Goal: Transaction & Acquisition: Purchase product/service

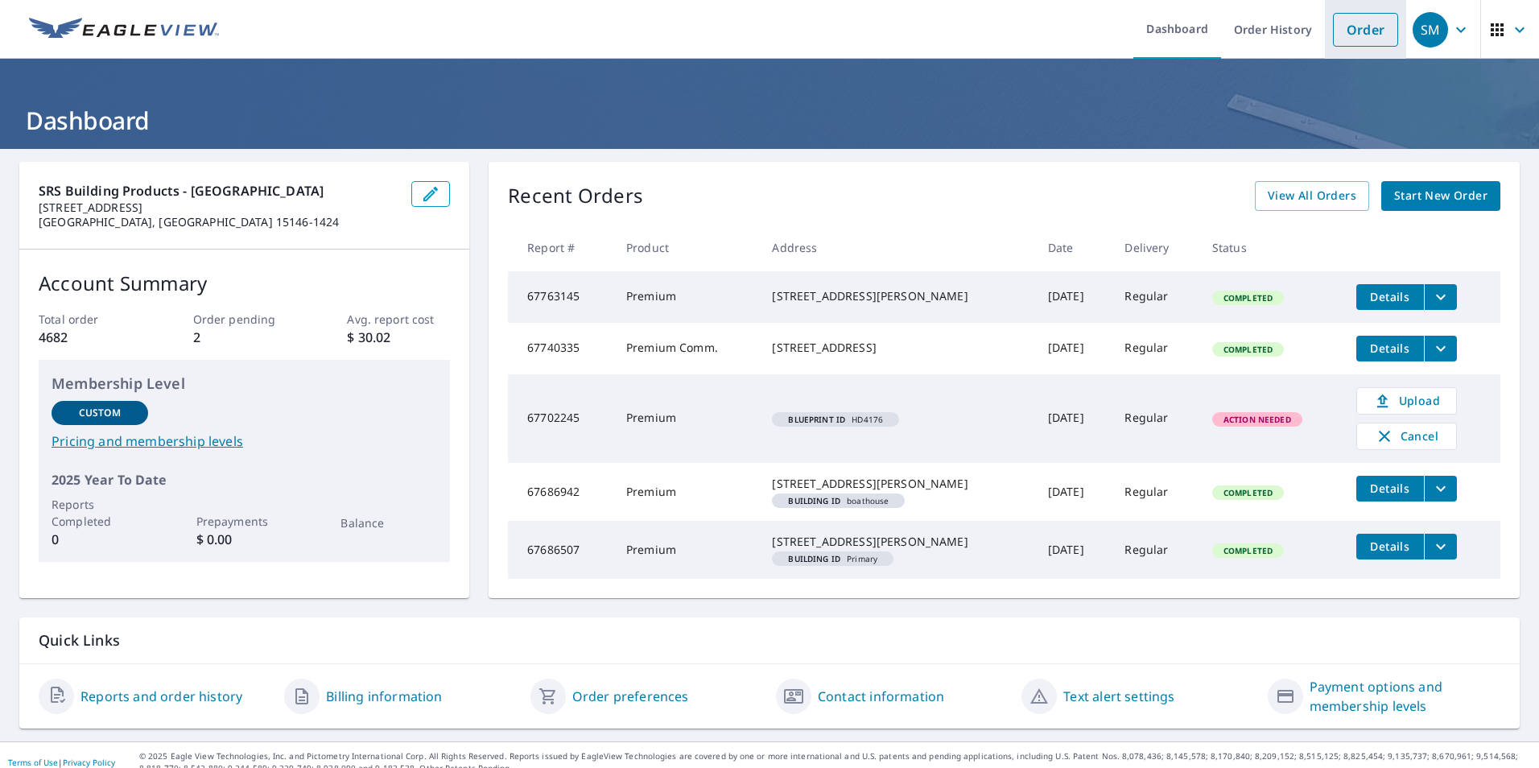
click at [1367, 35] on link "Order" at bounding box center [1365, 30] width 65 height 34
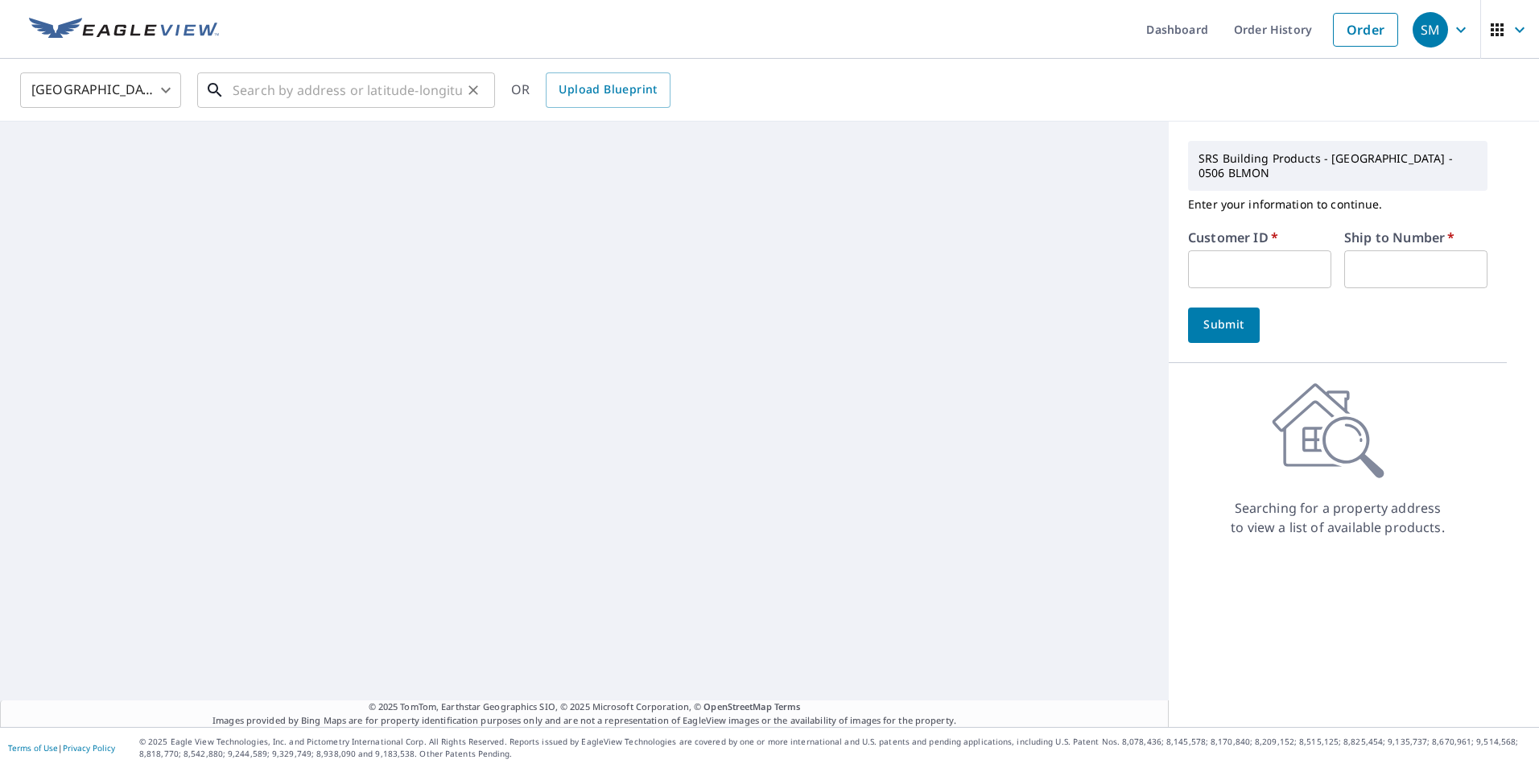
click at [379, 89] on input "text" at bounding box center [347, 90] width 229 height 45
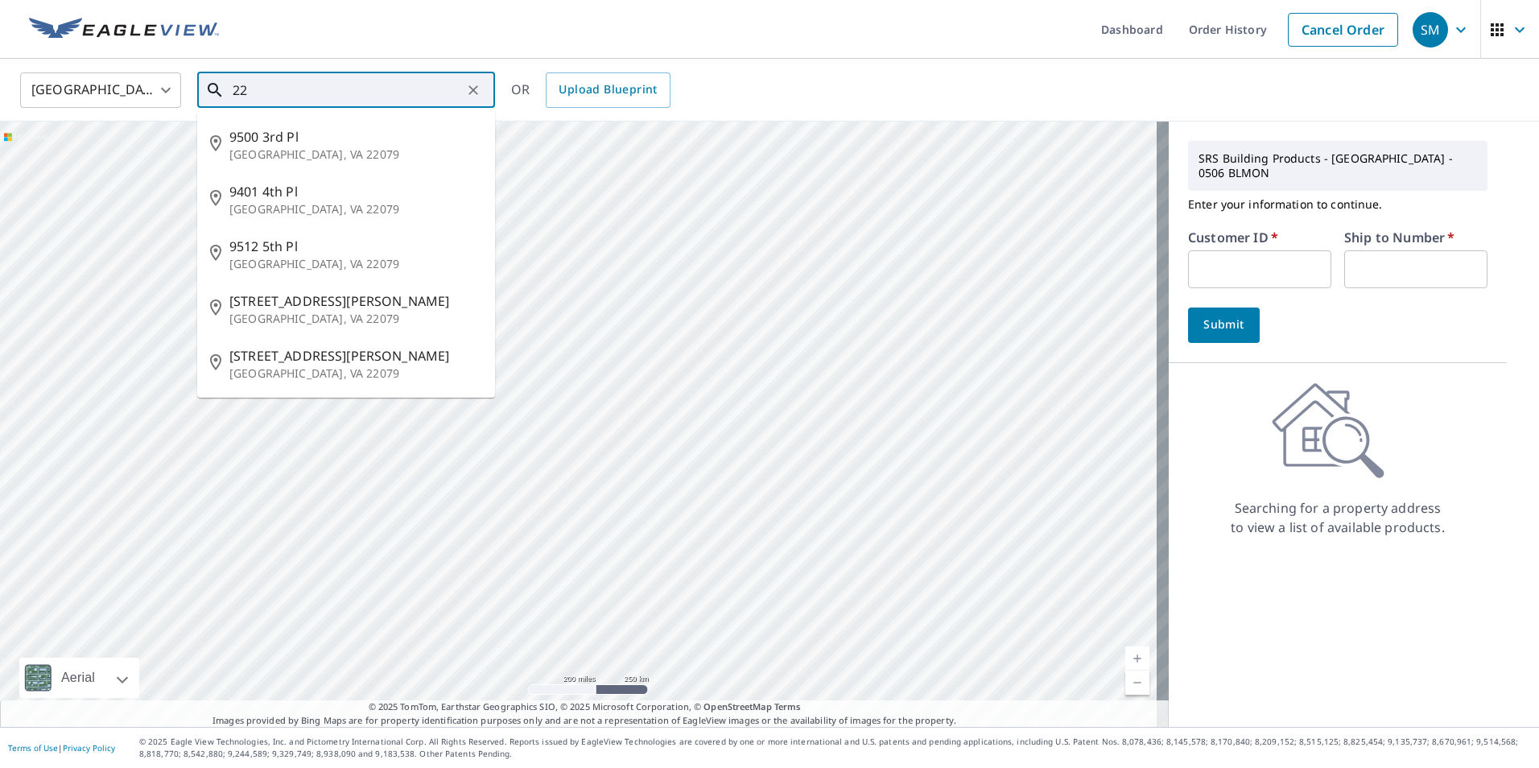
type input "2"
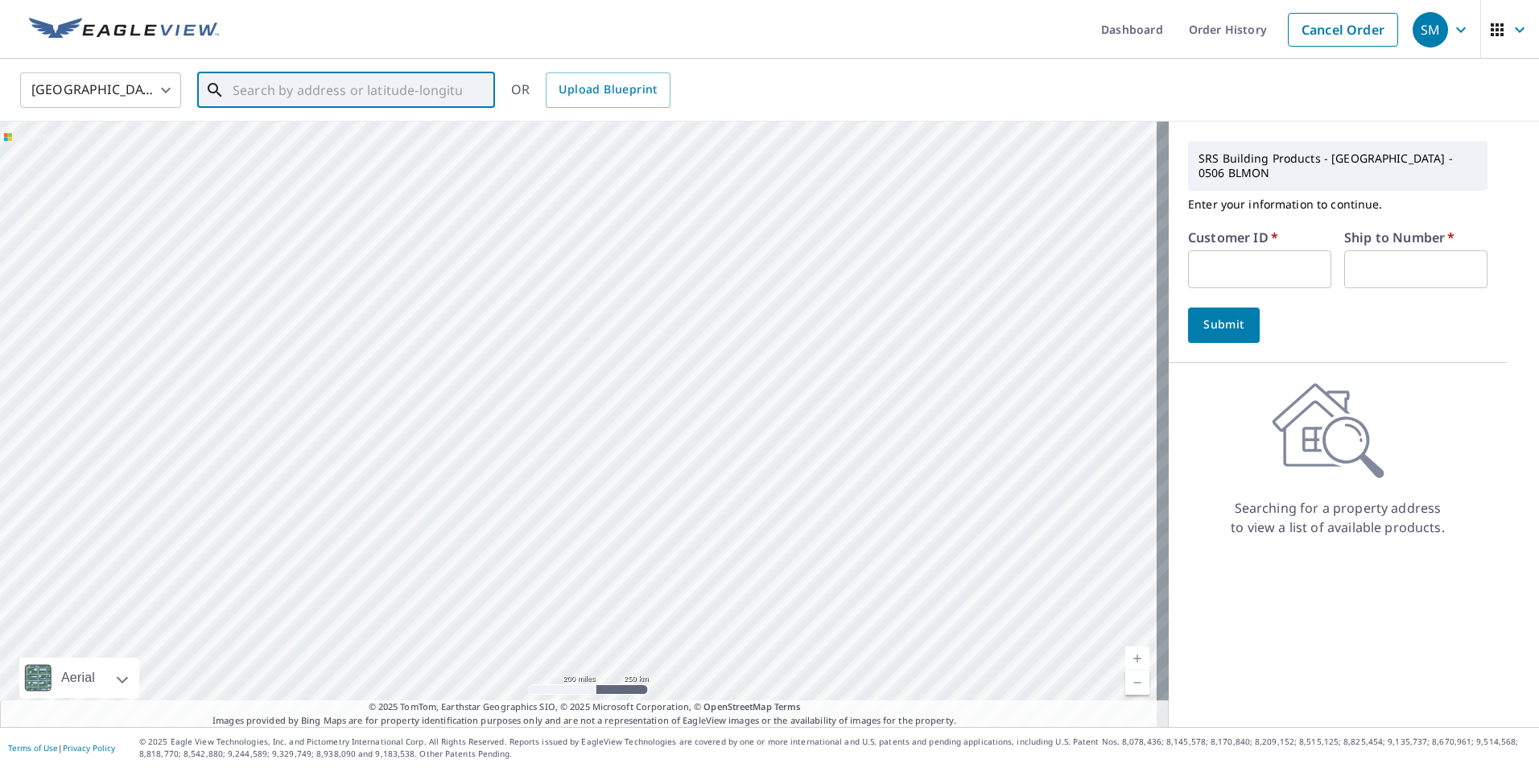
type input "0"
click at [360, 148] on p "[GEOGRAPHIC_DATA], [GEOGRAPHIC_DATA] 15210" at bounding box center [355, 163] width 253 height 32
type input "[STREET_ADDRESS][PERSON_NAME]"
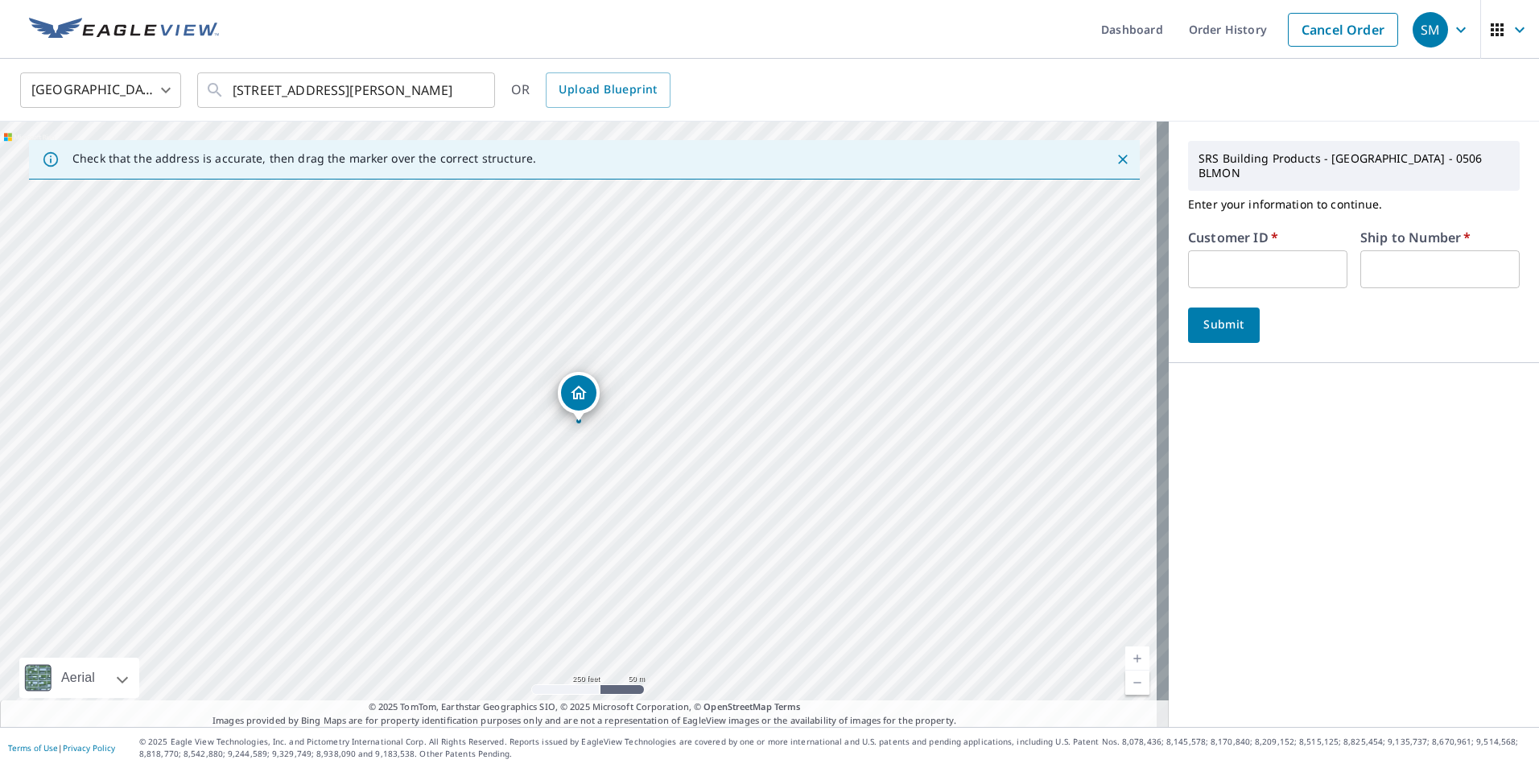
click at [1245, 262] on input "text" at bounding box center [1267, 269] width 159 height 38
type input "PCS505"
click at [1389, 250] on input "text" at bounding box center [1439, 269] width 159 height 38
type input "1"
click at [1214, 315] on span "Submit" at bounding box center [1224, 325] width 46 height 20
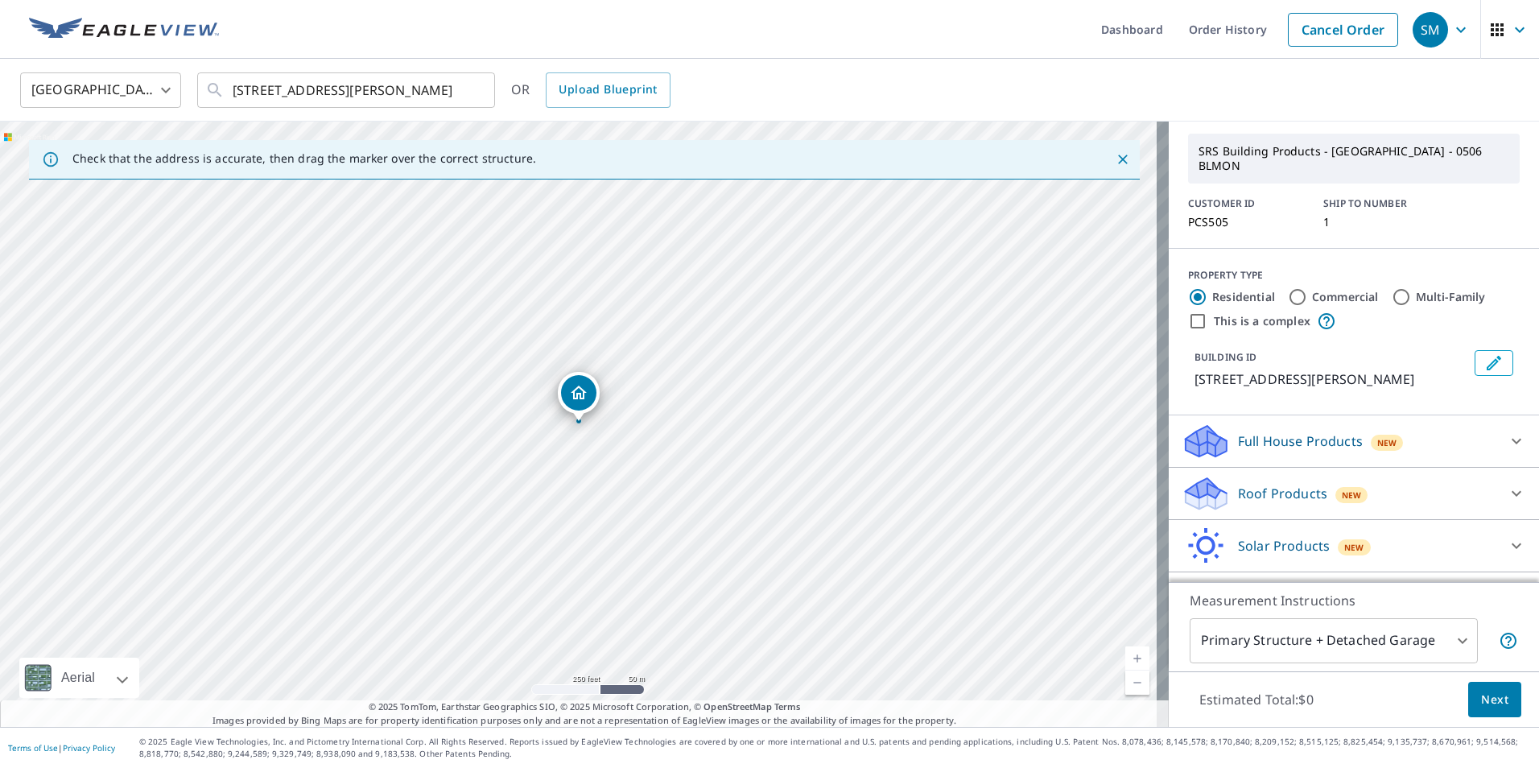
scroll to position [80, 0]
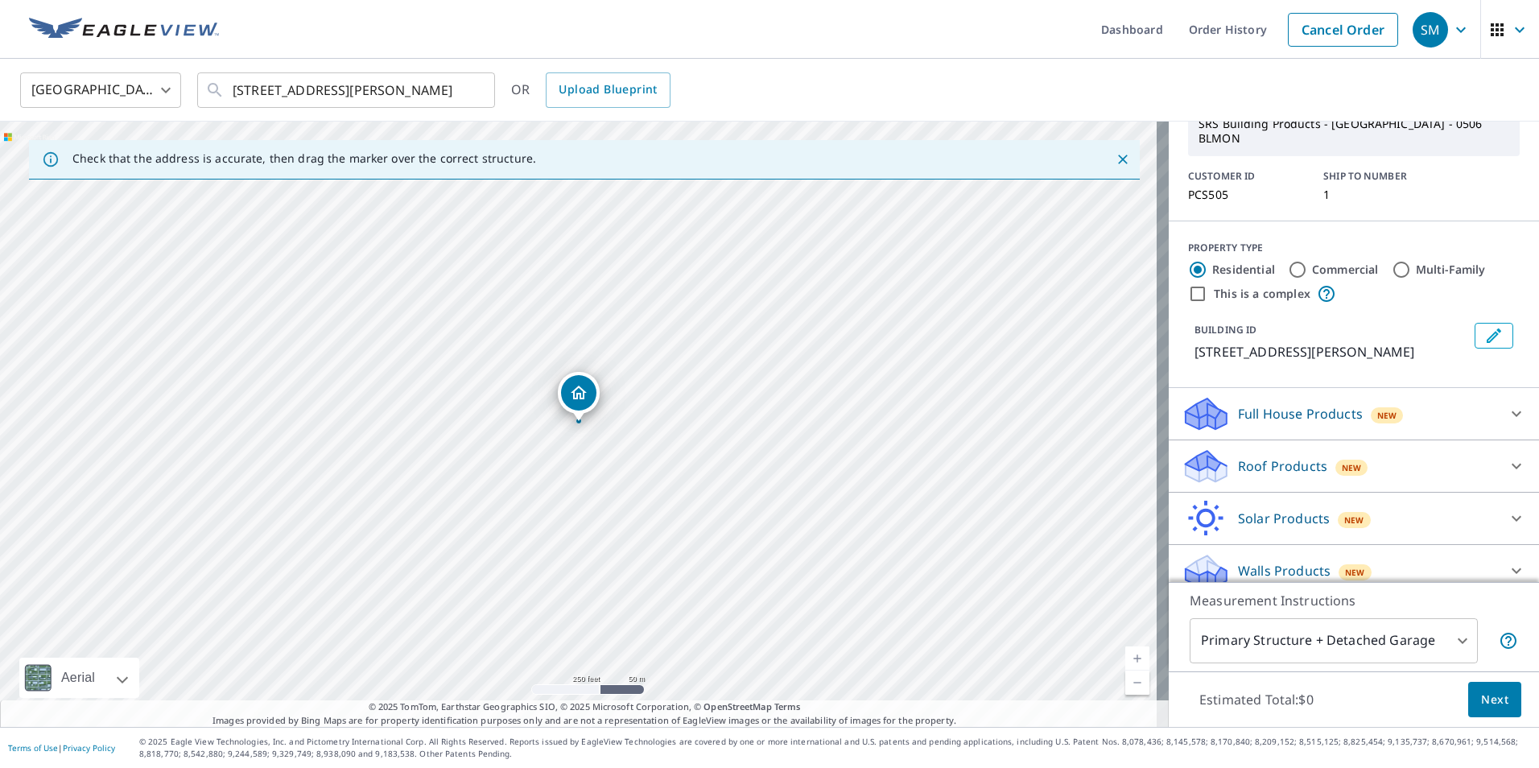
click at [1282, 456] on p "Roof Products" at bounding box center [1282, 465] width 89 height 19
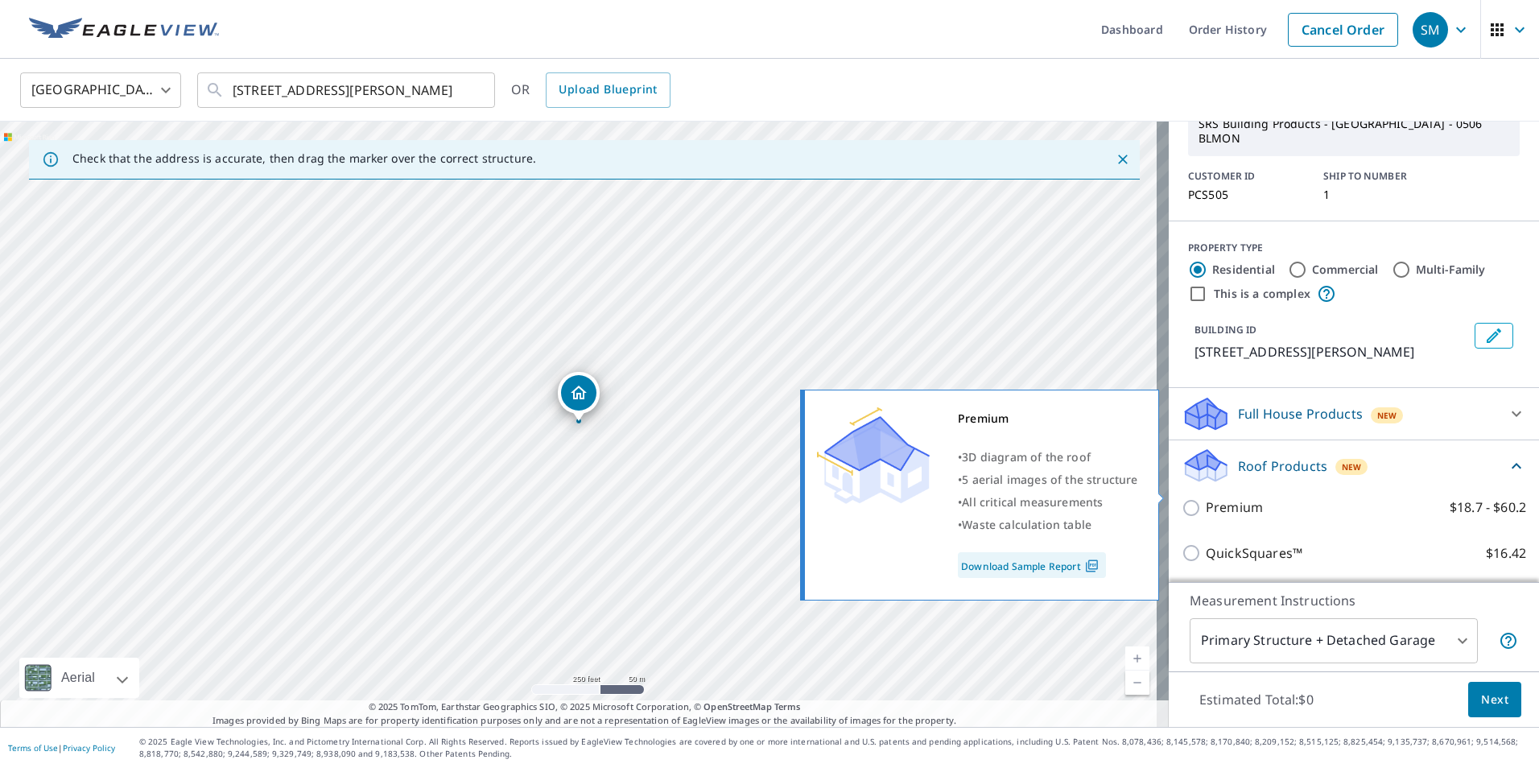
click at [1215, 497] on p "Premium" at bounding box center [1234, 507] width 57 height 20
click at [1206, 498] on input "Premium $18.7 - $60.2" at bounding box center [1194, 507] width 24 height 19
checkbox input "true"
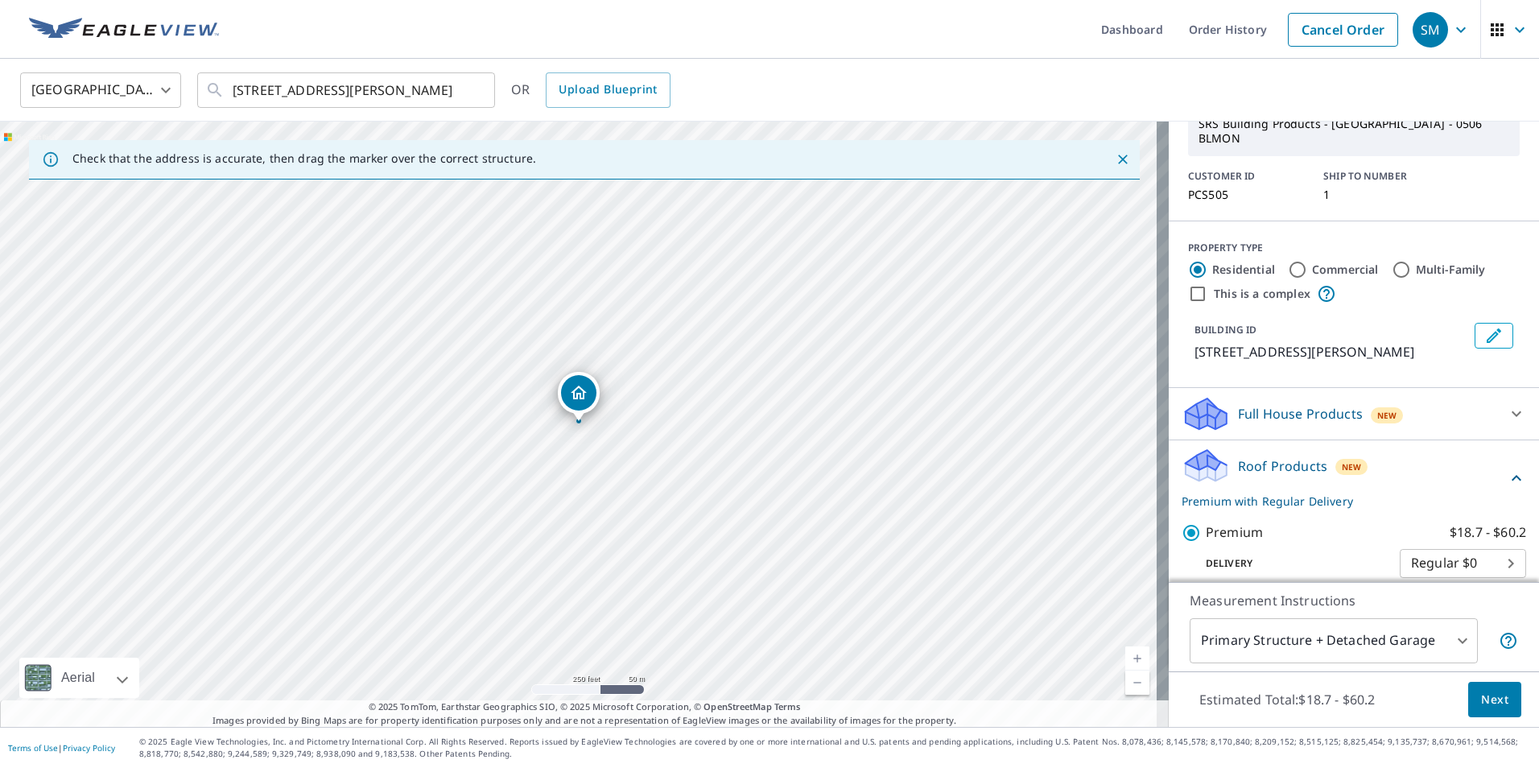
click at [1492, 703] on span "Next" at bounding box center [1494, 700] width 27 height 20
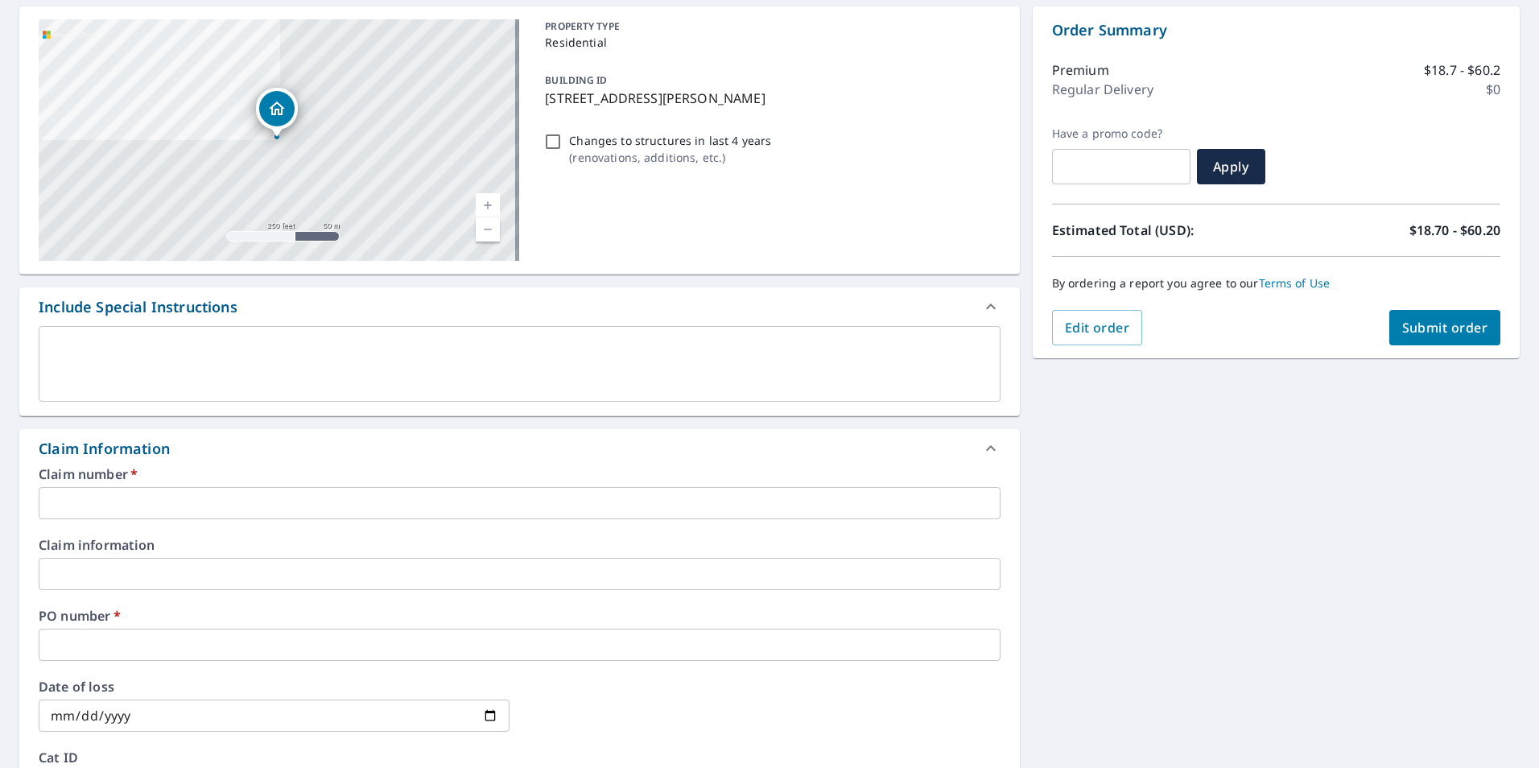
scroll to position [241, 0]
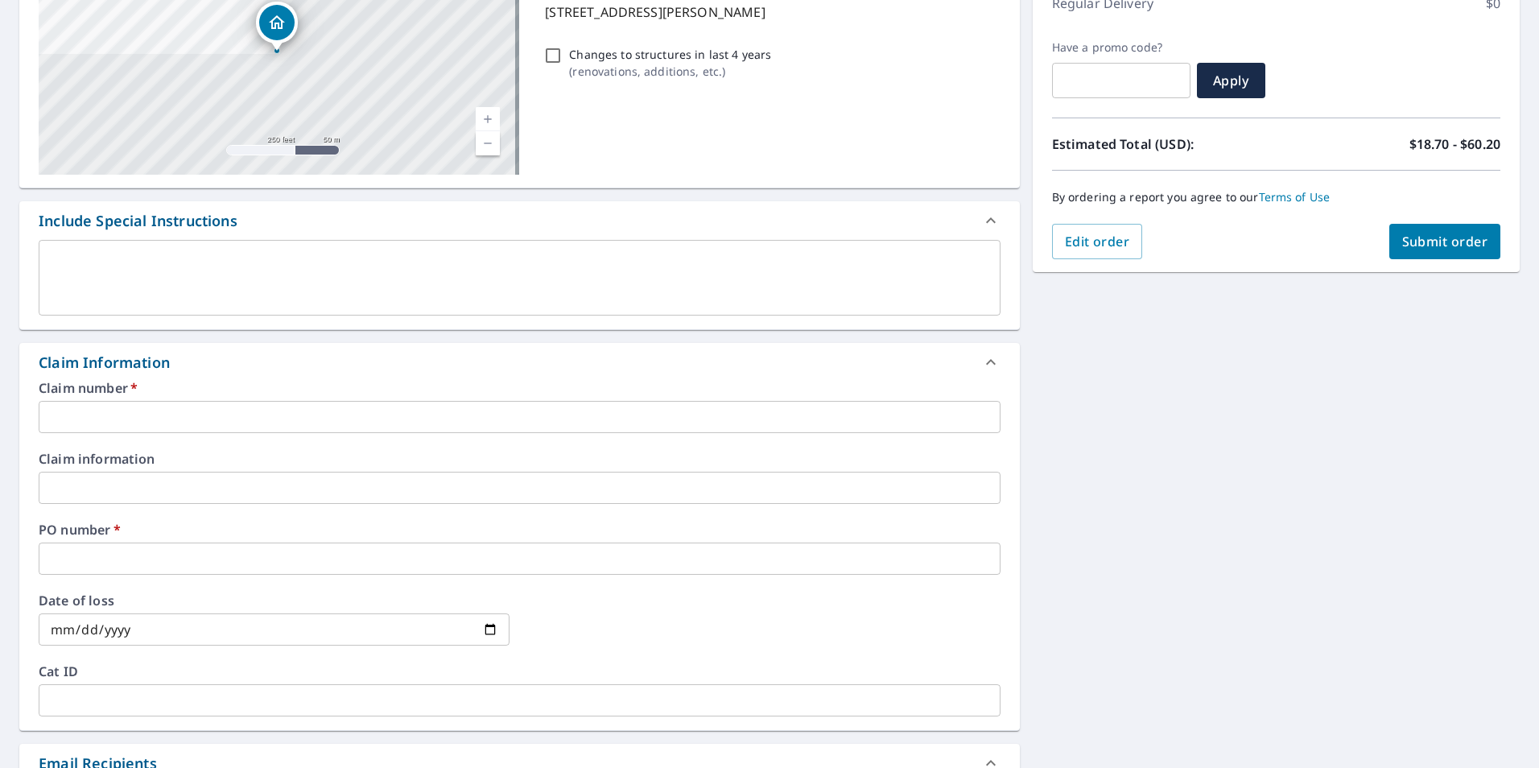
click at [396, 411] on input "text" at bounding box center [520, 417] width 962 height 32
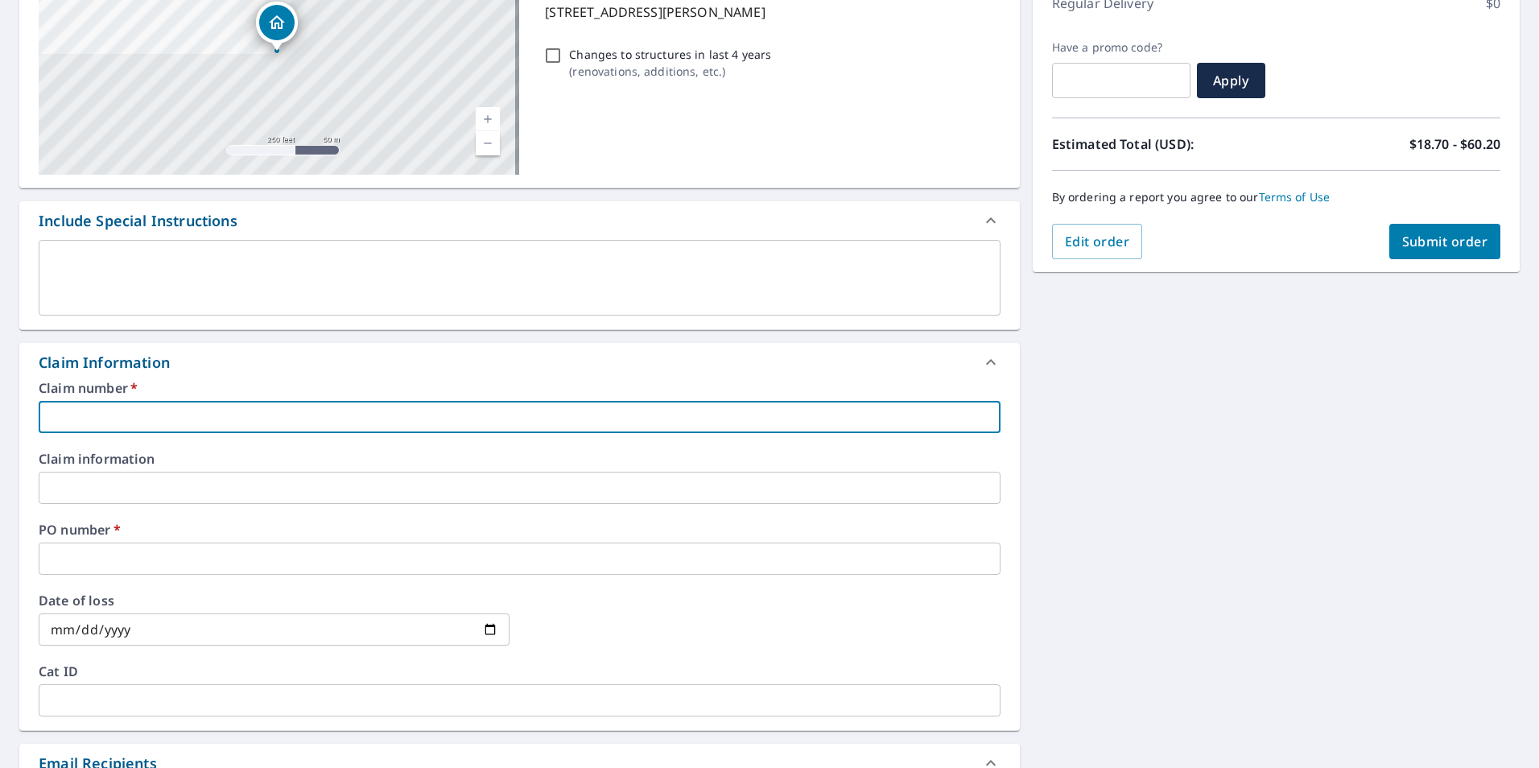
type input "PCS505"
checkbox input "true"
click at [155, 555] on input "text" at bounding box center [520, 559] width 962 height 32
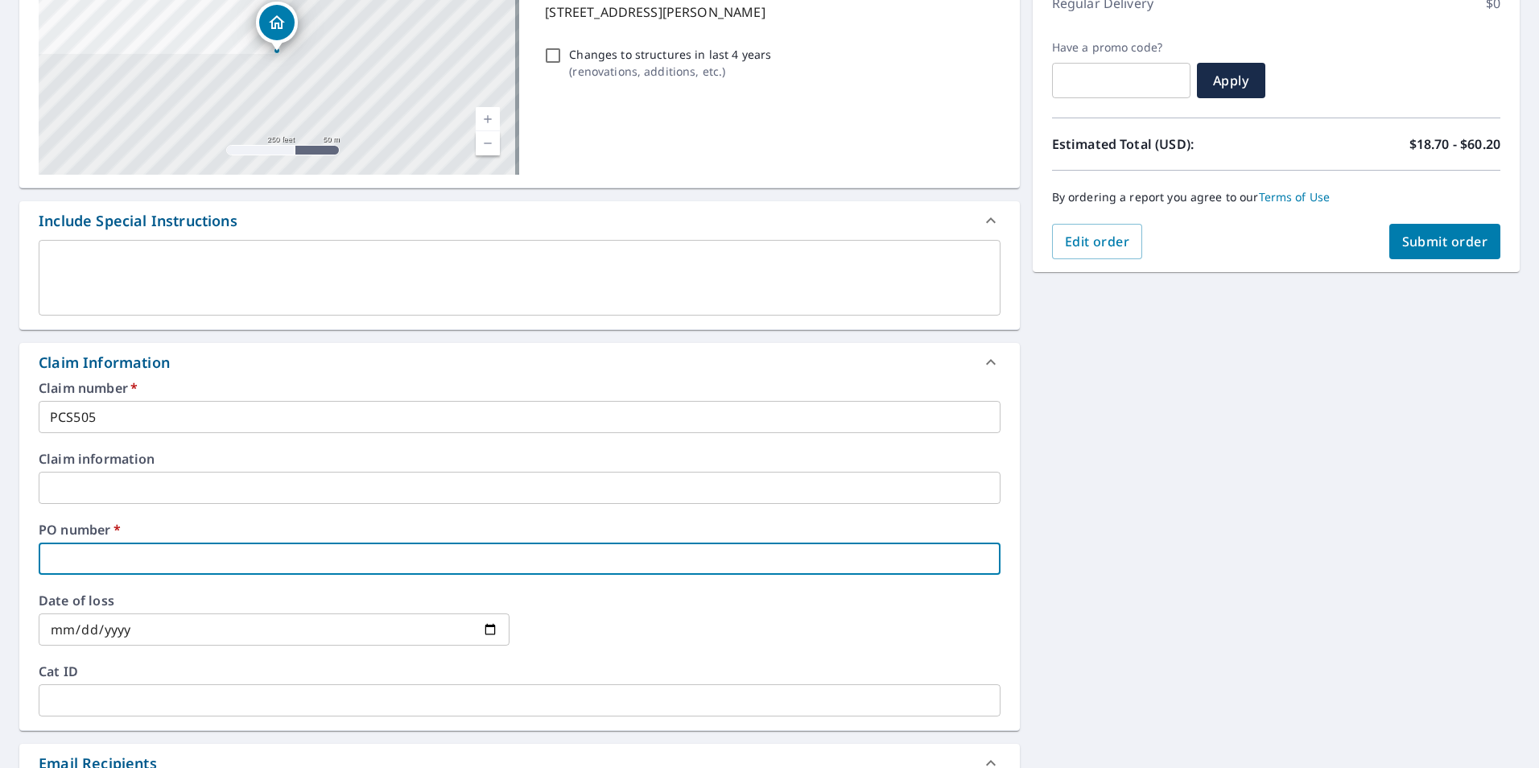
type input "2"
checkbox input "true"
type input "20"
checkbox input "true"
type input "207"
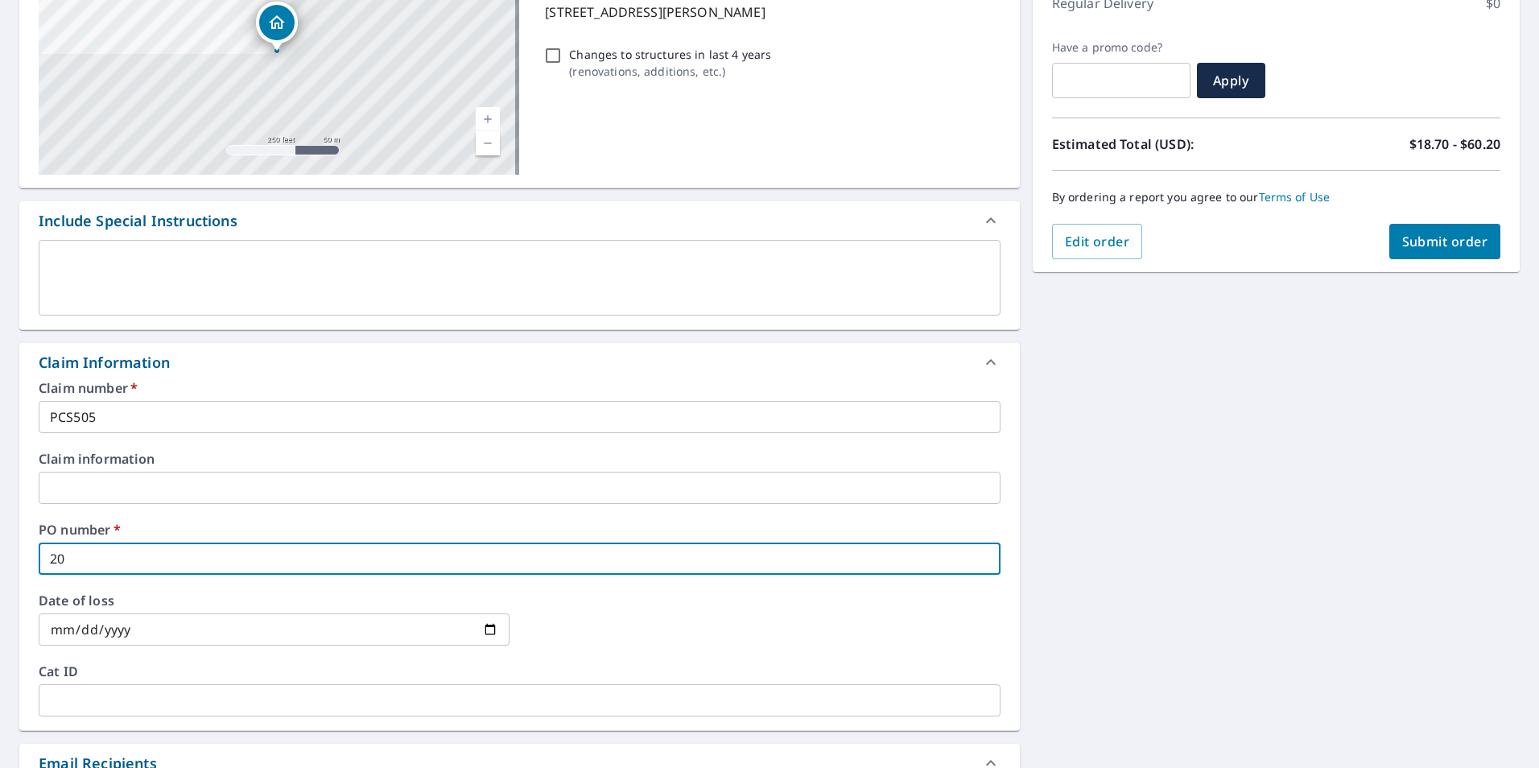
checkbox input "true"
type input "2077"
checkbox input "true"
type input "2077"
checkbox input "true"
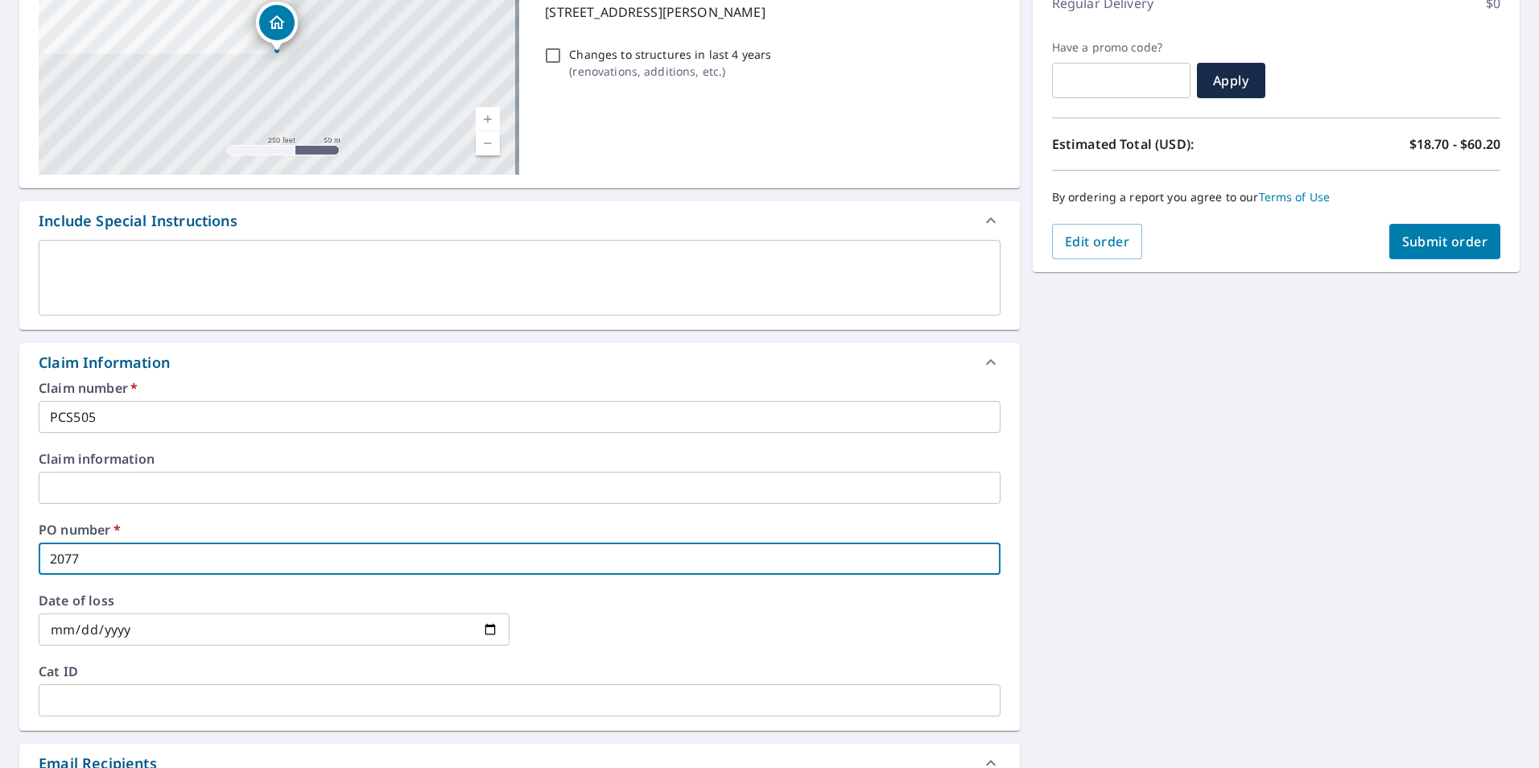
type input "2077 W"
checkbox input "true"
type input "2077 [GEOGRAPHIC_DATA]"
checkbox input "true"
type input "2077 WAL"
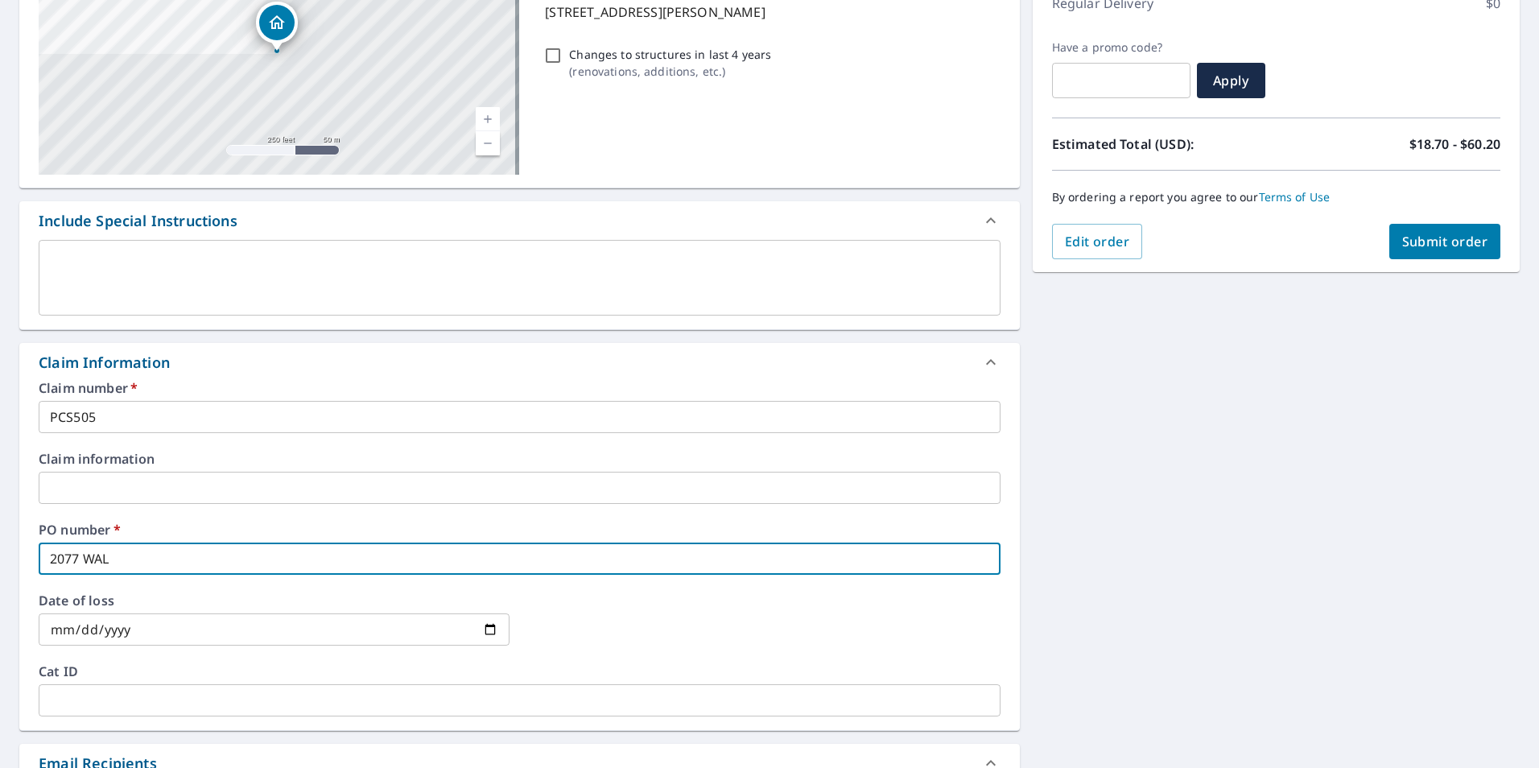
checkbox input "true"
type input "2077 [PERSON_NAME]"
checkbox input "true"
type input "2077 [PERSON_NAME]"
checkbox input "true"
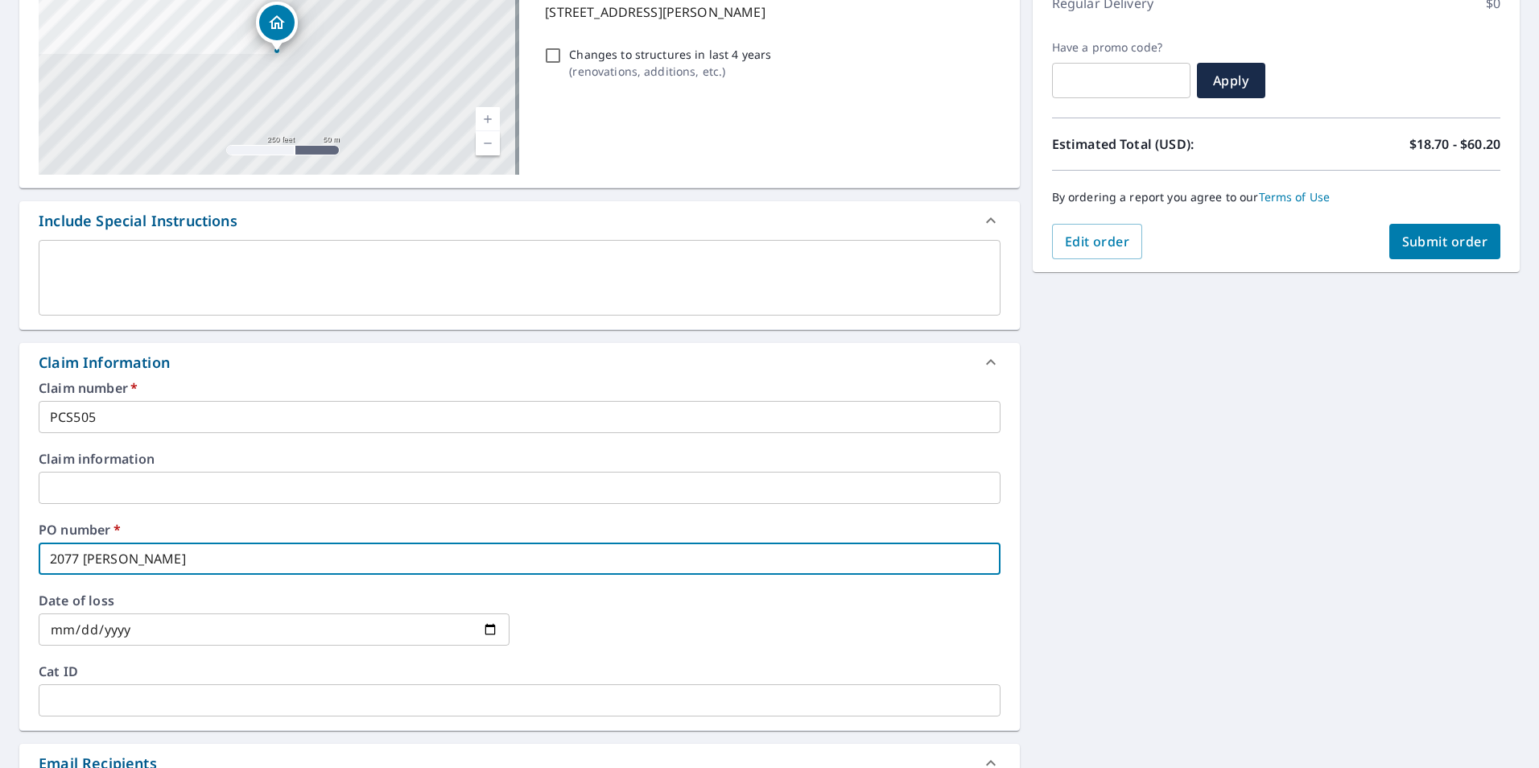
type input "2077 [PERSON_NAME]"
checkbox input "true"
type input "2077 [PERSON_NAME]"
checkbox input "true"
type input "2077 [PERSON_NAME] A"
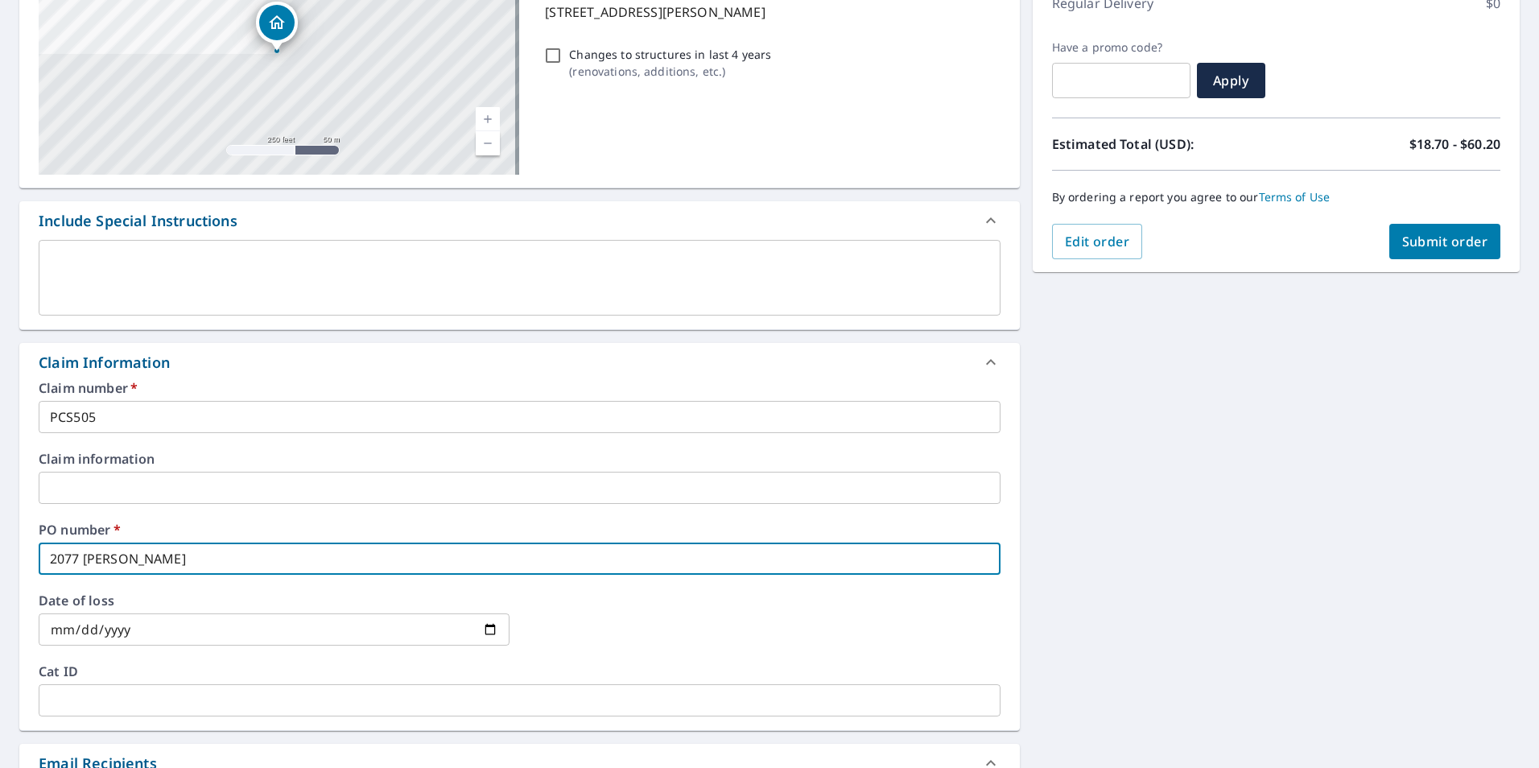
checkbox input "true"
type input "[STREET_ADDRESS][PERSON_NAME]"
checkbox input "true"
type input "[STREET_ADDRESS][PERSON_NAME]"
checkbox input "true"
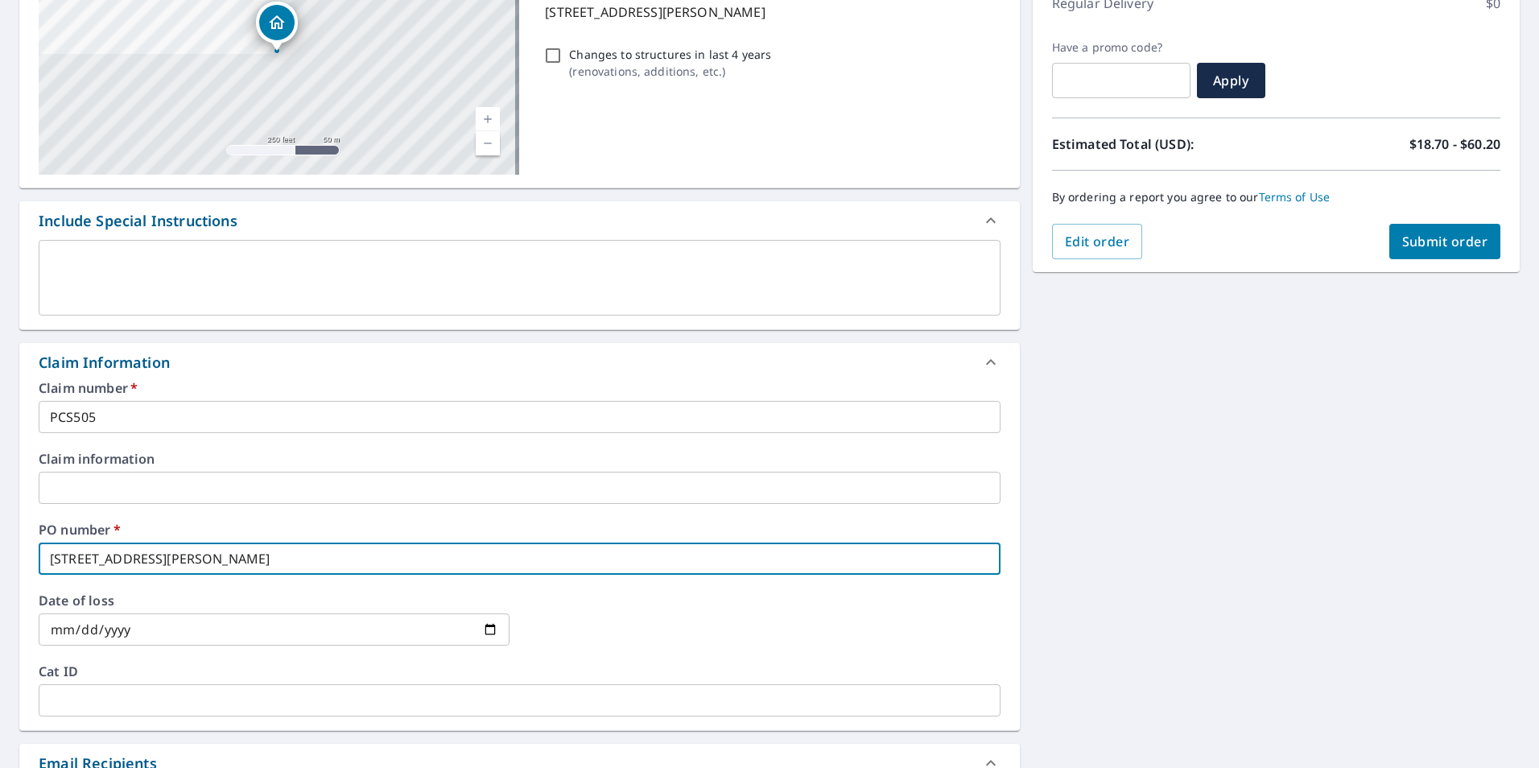
type input "[STREET_ADDRESS][PERSON_NAME]"
checkbox input "true"
type input "[STREET_ADDRESS][PERSON_NAME]"
checkbox input "true"
type input "[STREET_ADDRESS][PERSON_NAME]"
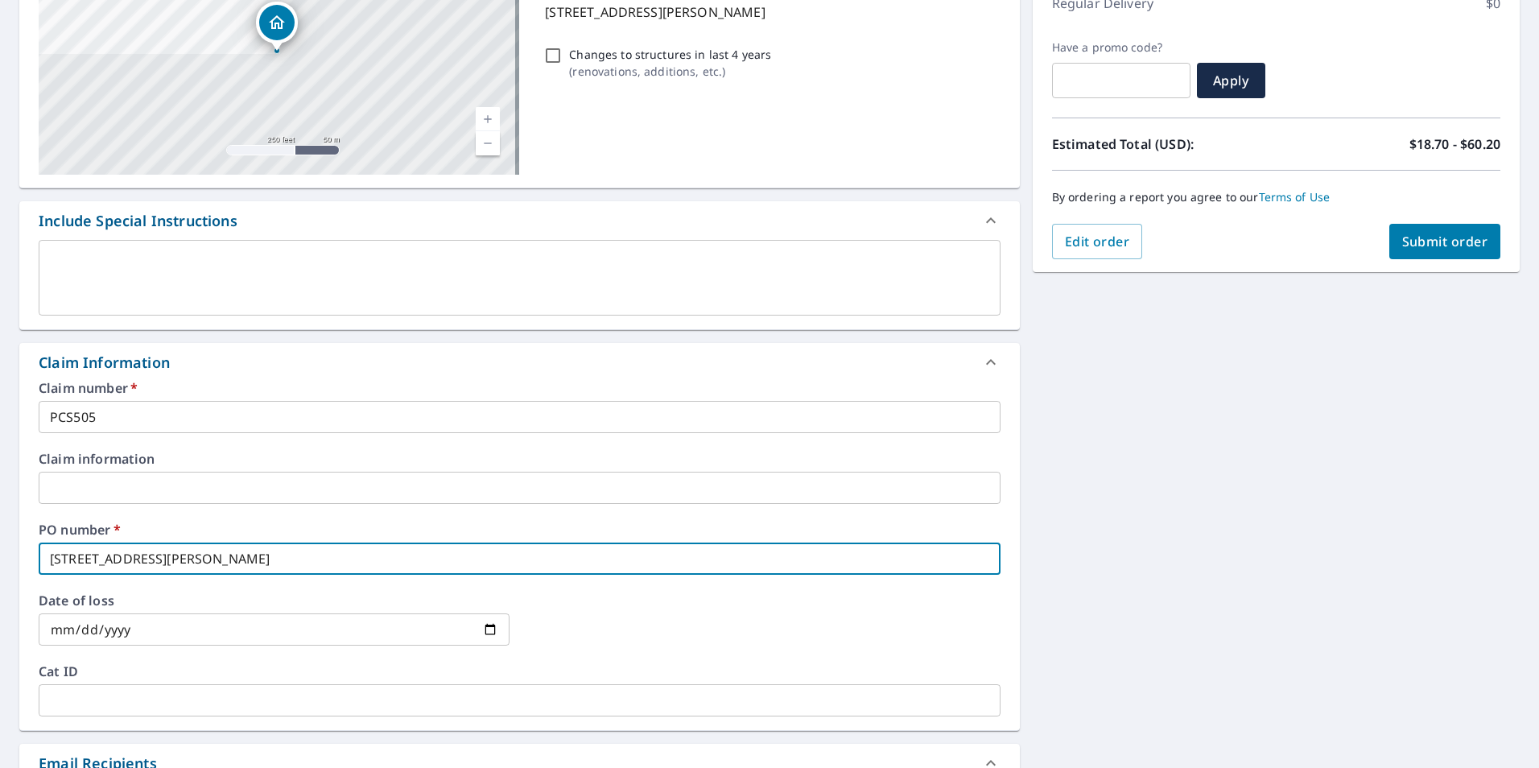
checkbox input "true"
type input "[STREET_ADDRESS][PERSON_NAME]"
checkbox input "true"
type input "[STREET_ADDRESS][PERSON_NAME]"
checkbox input "true"
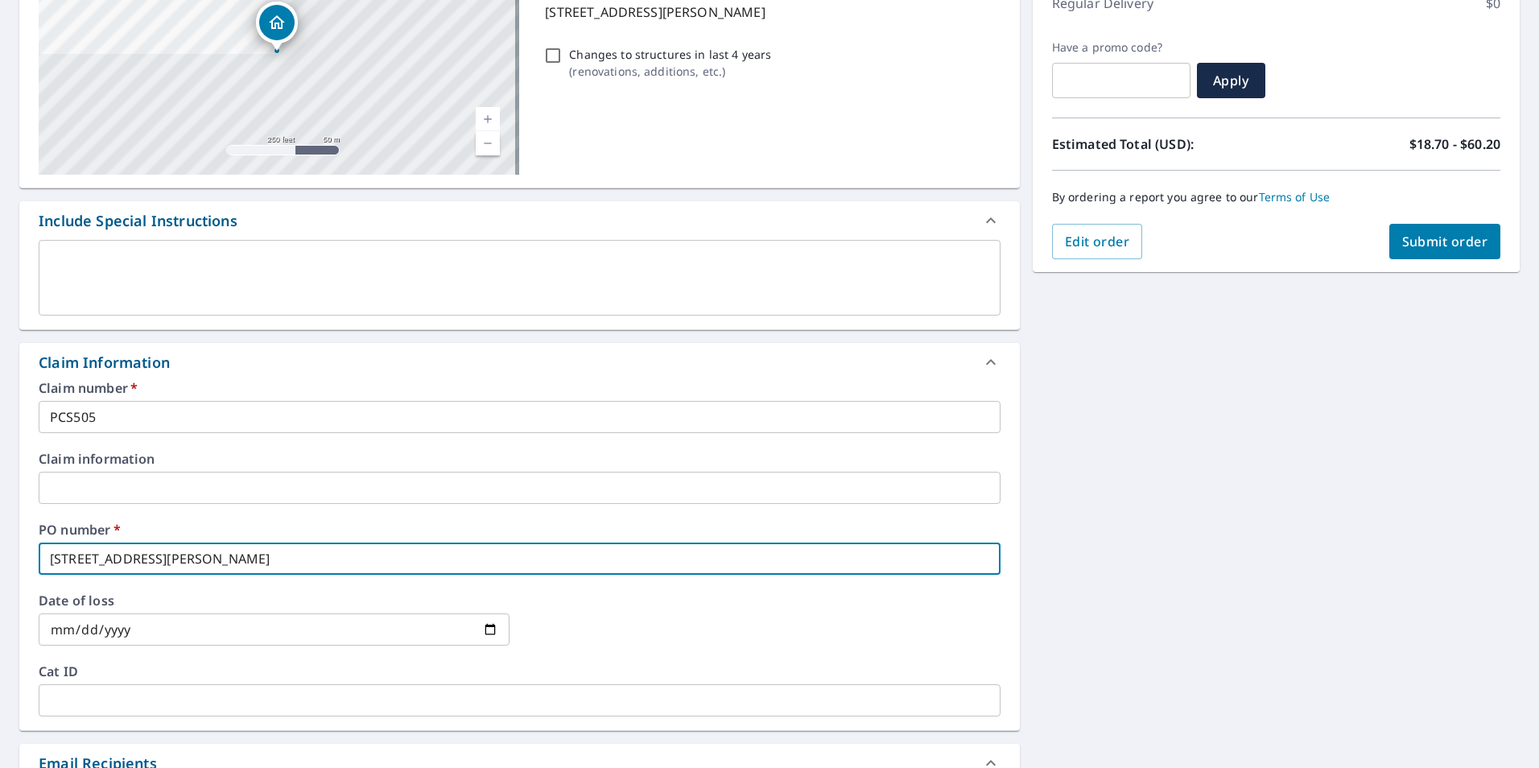
type input "[STREET_ADDRESS][PERSON_NAME]"
checkbox input "true"
type input "[STREET_ADDRESS][PERSON_NAME]"
checkbox input "true"
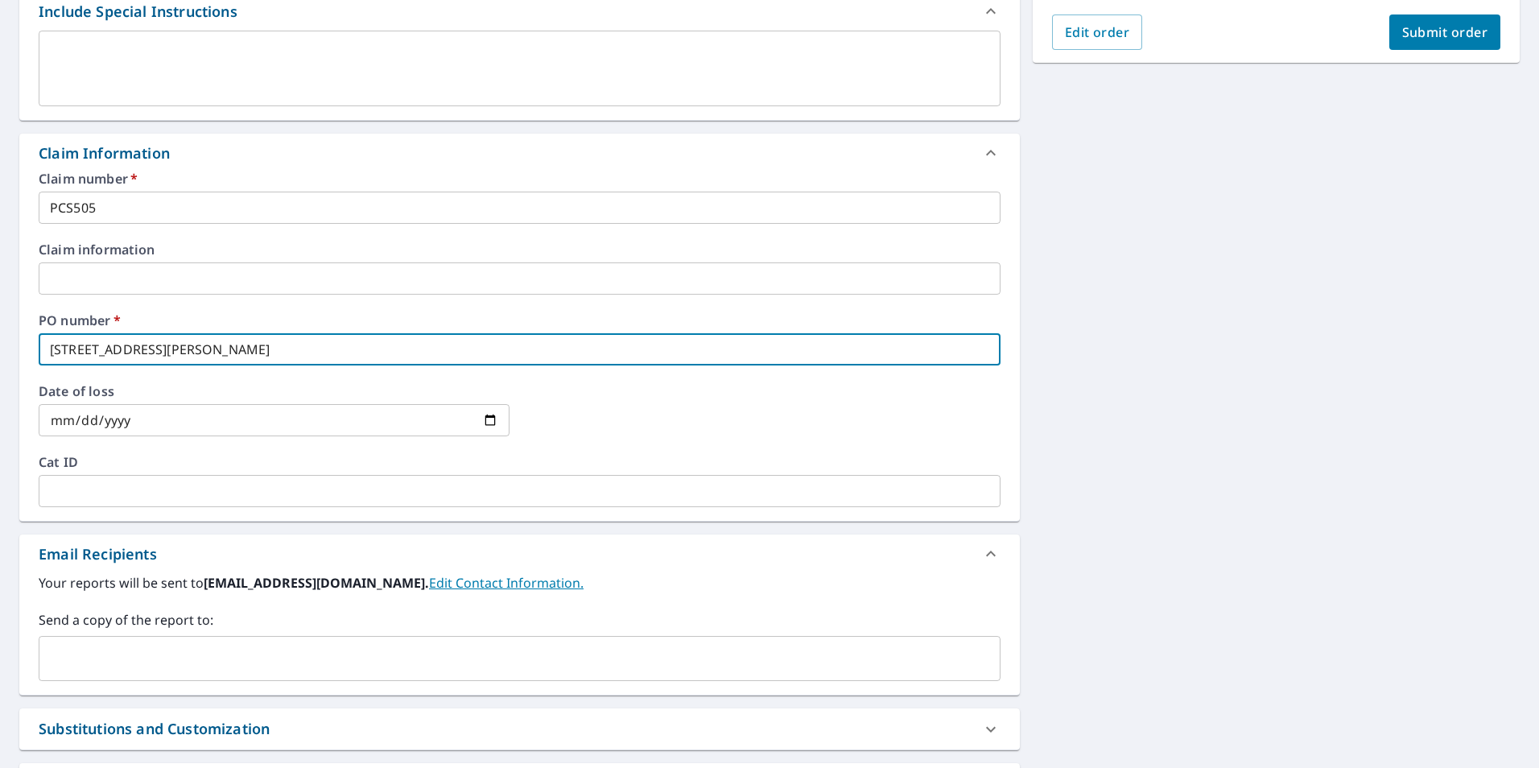
scroll to position [483, 0]
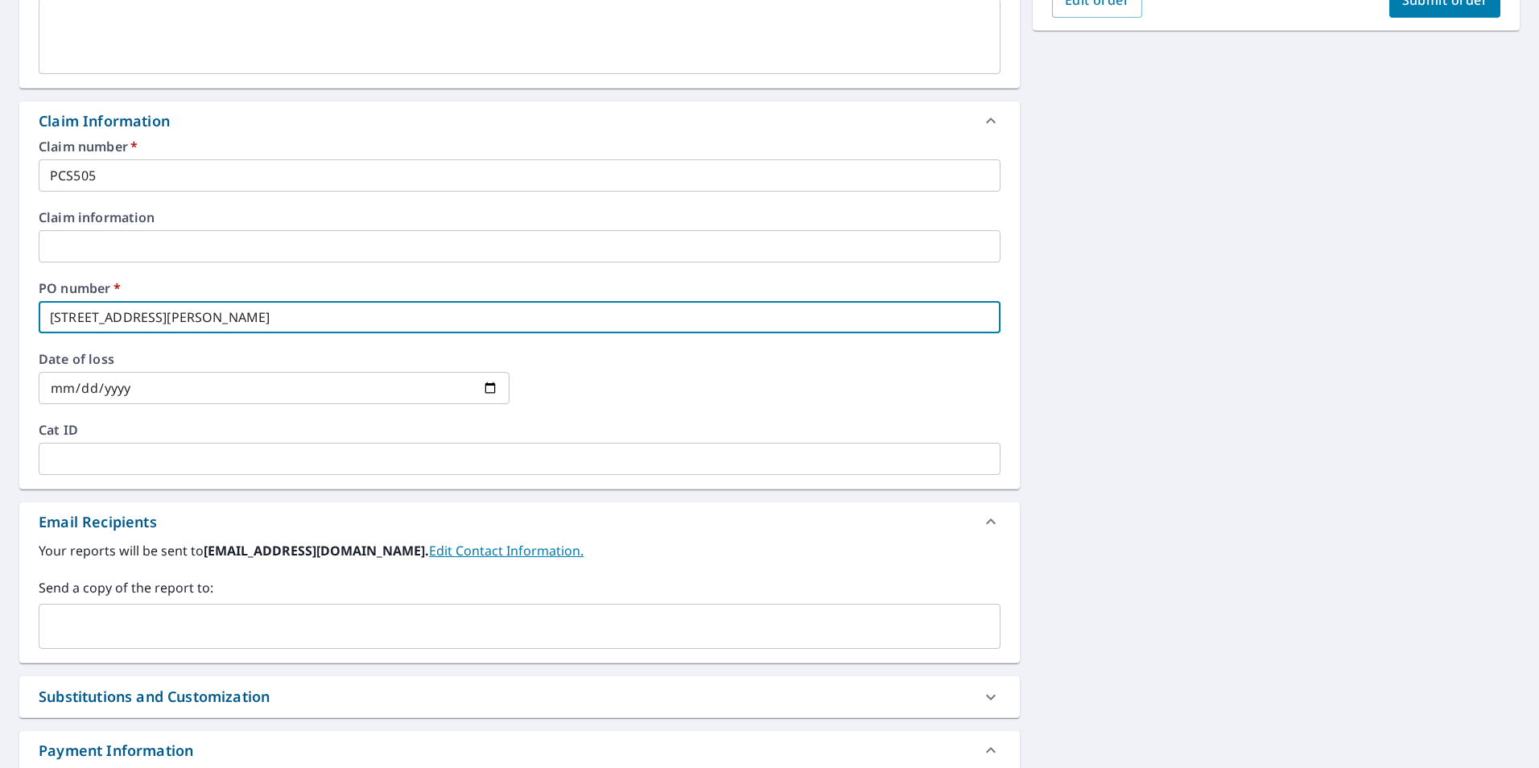
type input "[STREET_ADDRESS][PERSON_NAME]"
click at [255, 621] on input "text" at bounding box center [507, 626] width 923 height 31
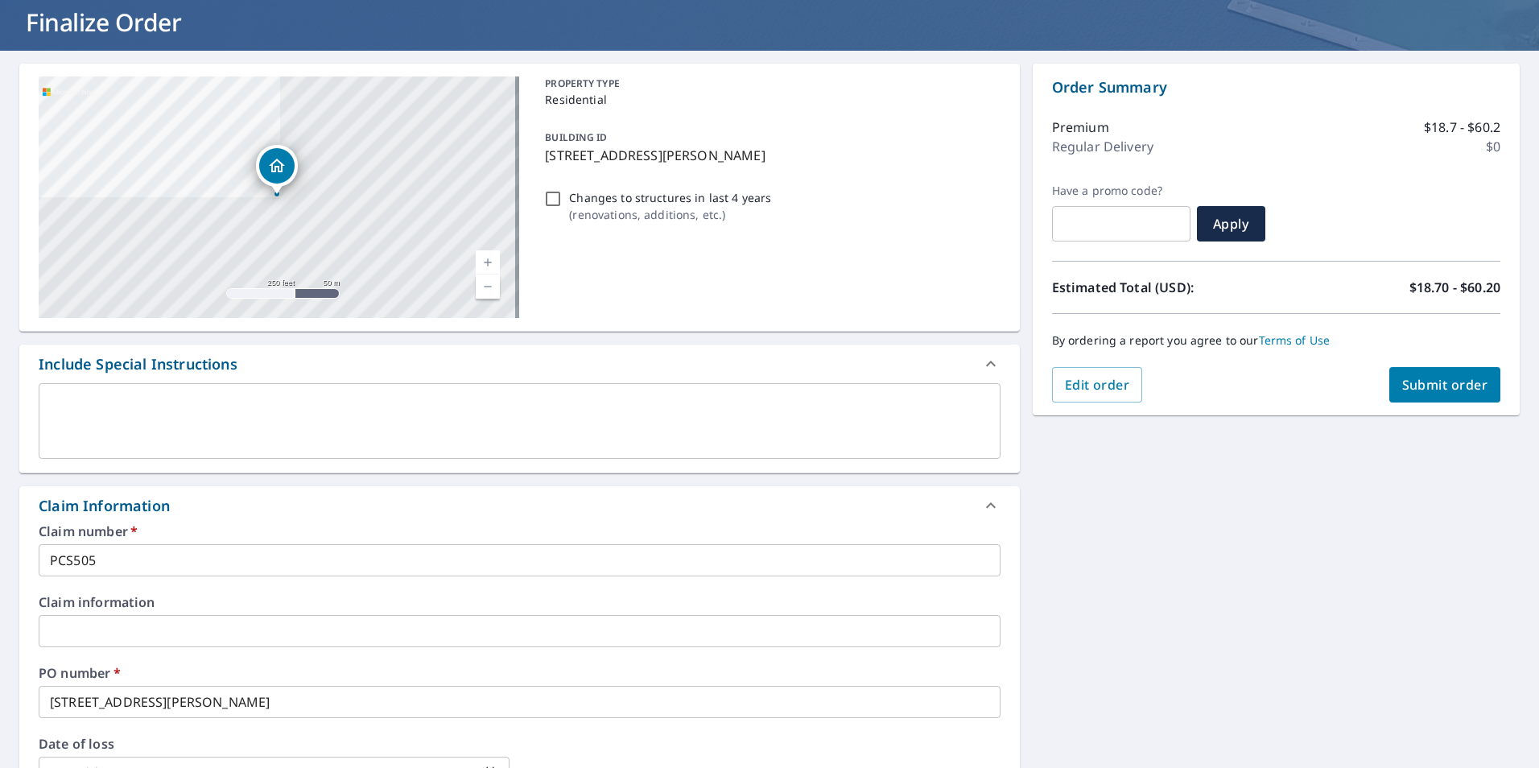
scroll to position [80, 0]
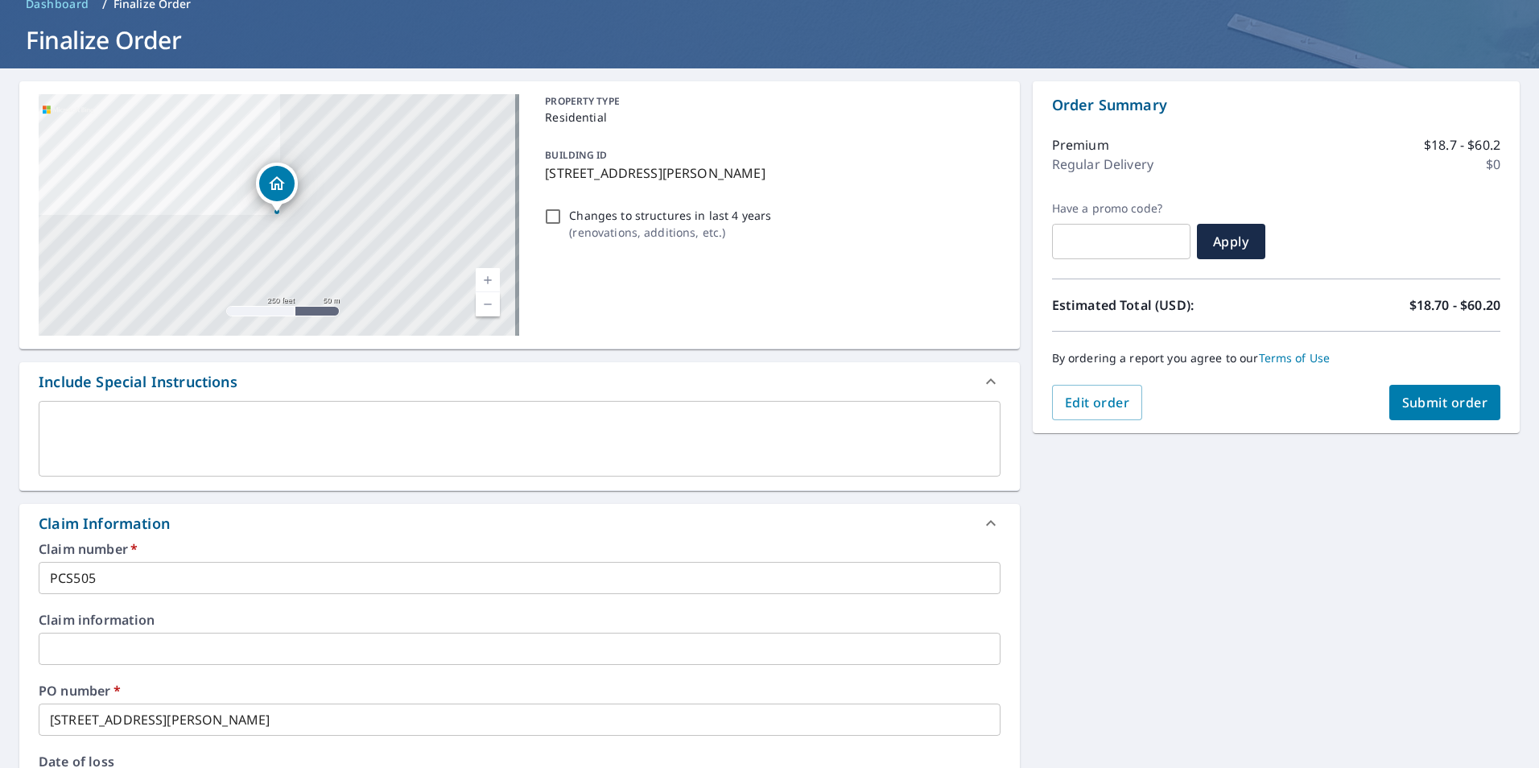
type input "[PERSON_NAME][EMAIL_ADDRESS][PERSON_NAME][DOMAIN_NAME]"
click at [1408, 411] on span "Submit order" at bounding box center [1445, 403] width 86 height 18
checkbox input "true"
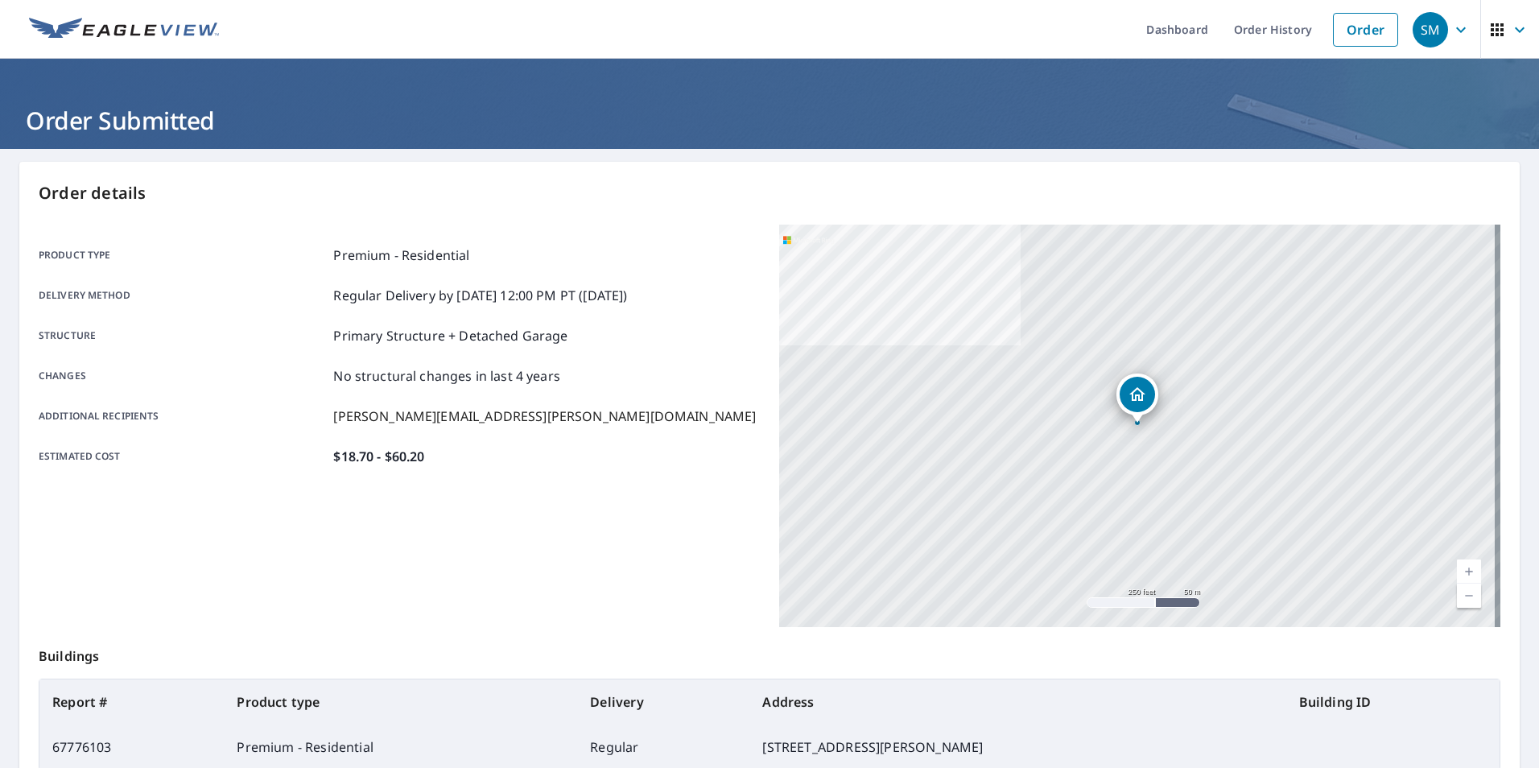
click at [1451, 34] on icon "button" at bounding box center [1460, 29] width 19 height 19
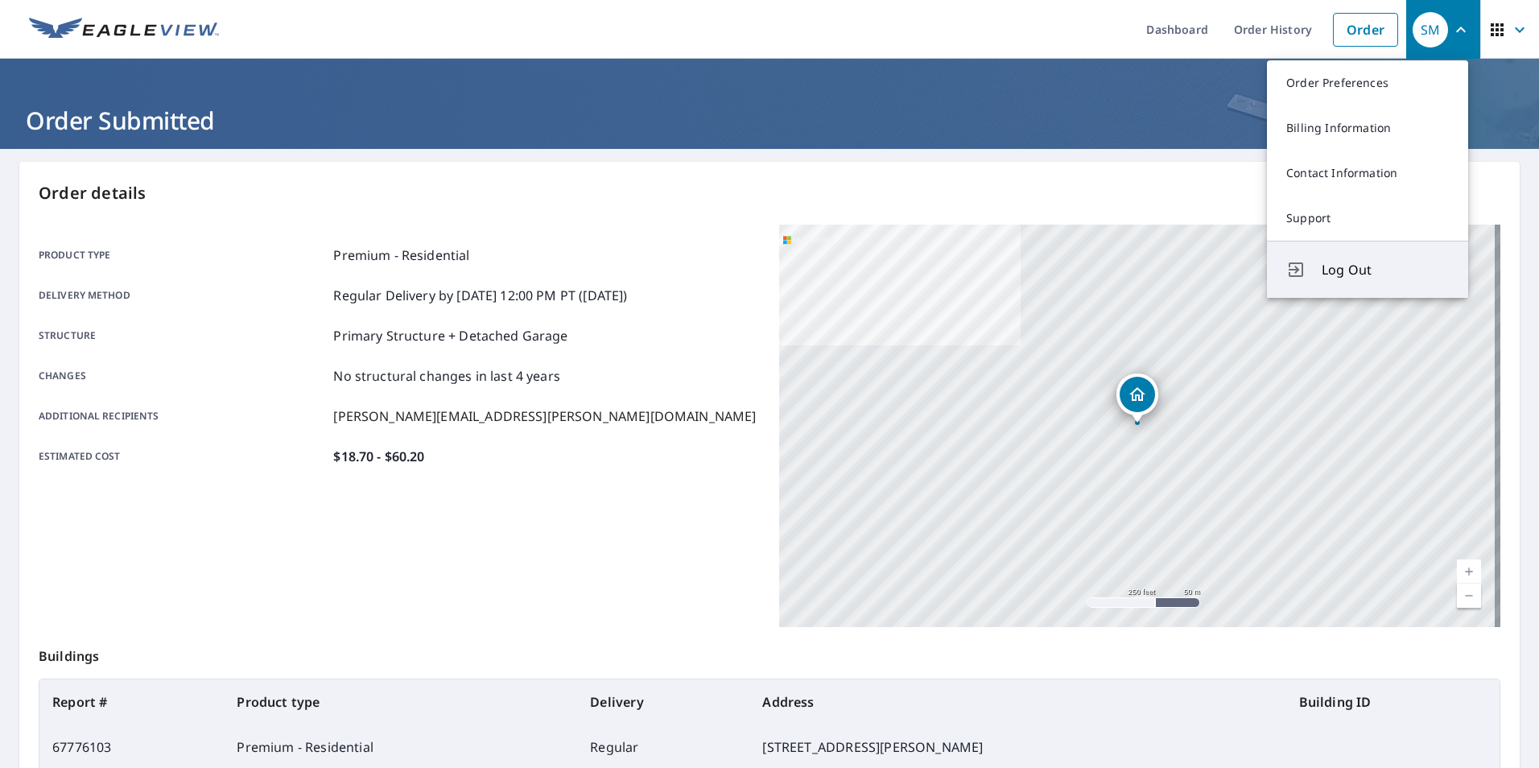
click at [1363, 278] on span "Log Out" at bounding box center [1385, 269] width 127 height 19
